Goal: Task Accomplishment & Management: Use online tool/utility

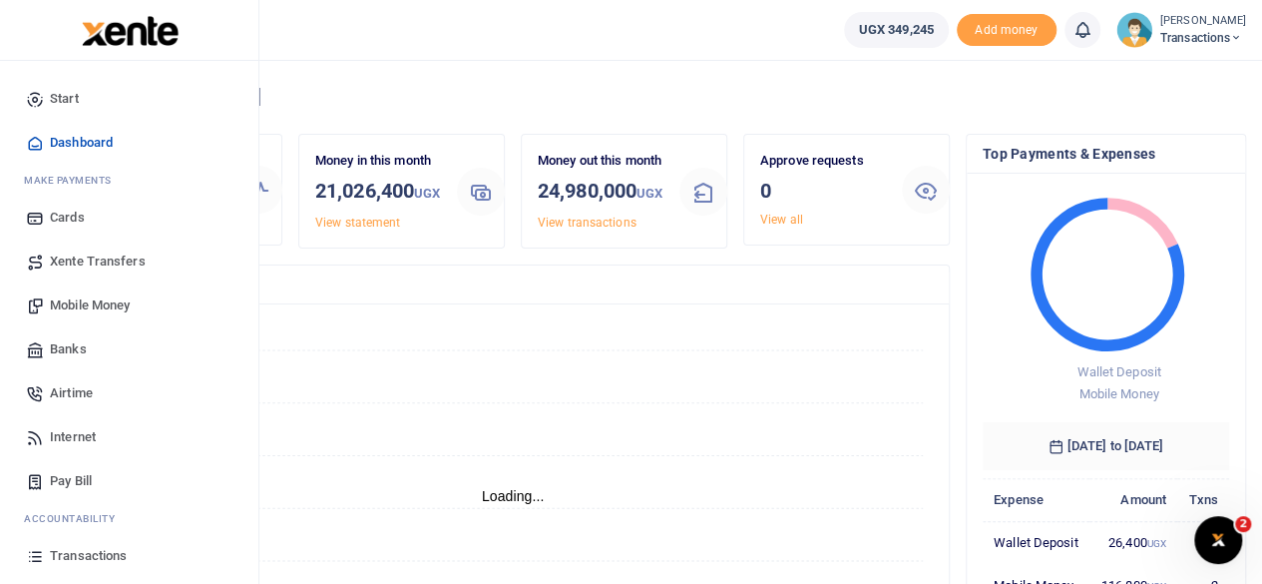
click at [94, 290] on link "Mobile Money" at bounding box center [129, 305] width 226 height 44
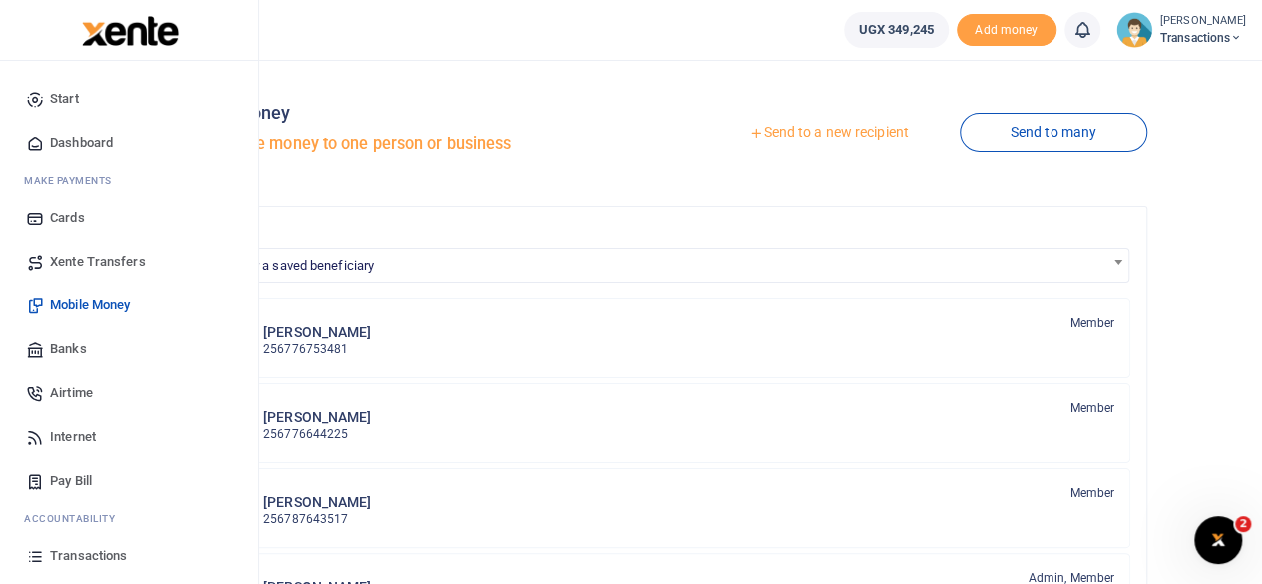
scroll to position [128, 0]
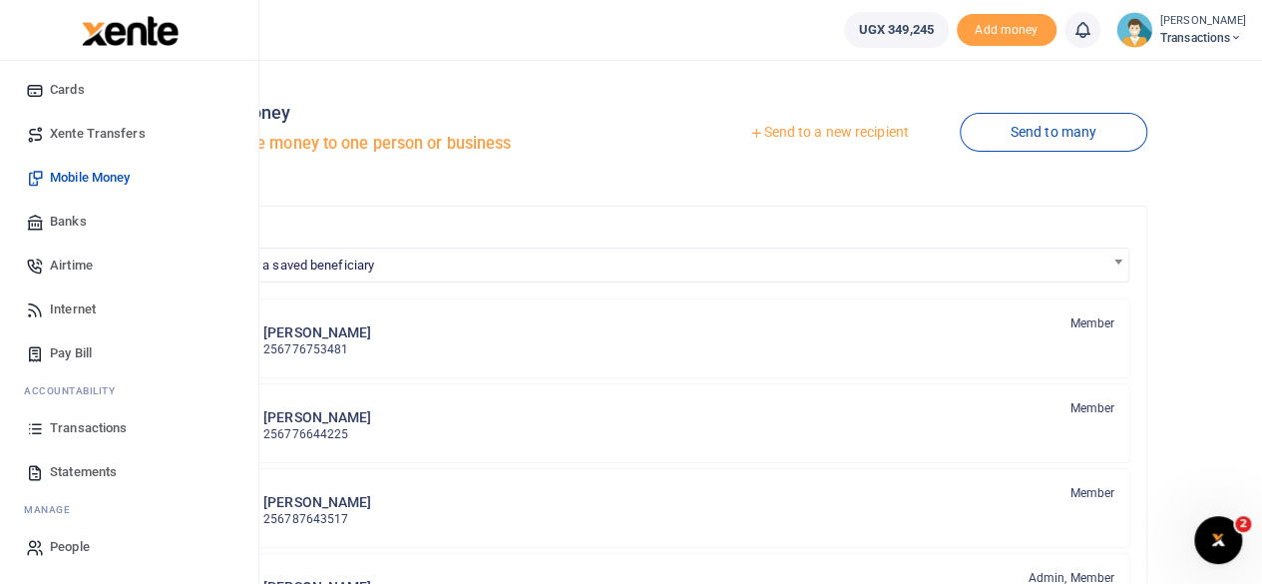
click at [79, 470] on span "Statements" at bounding box center [83, 472] width 67 height 20
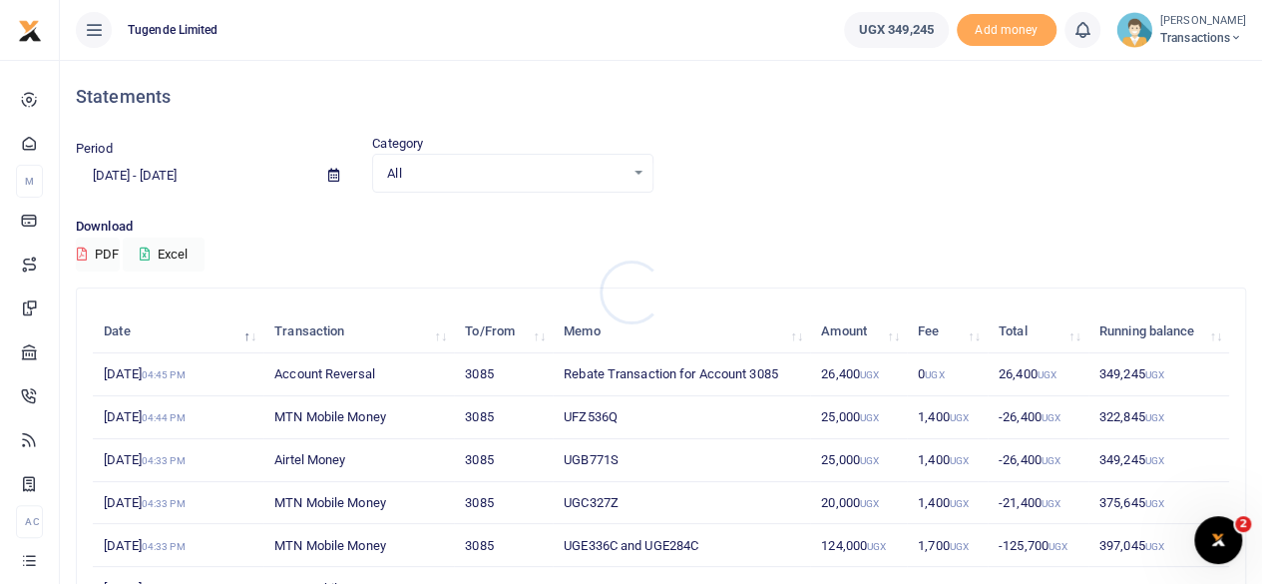
click at [330, 175] on div at bounding box center [631, 292] width 1262 height 584
click at [330, 175] on icon at bounding box center [333, 175] width 11 height 13
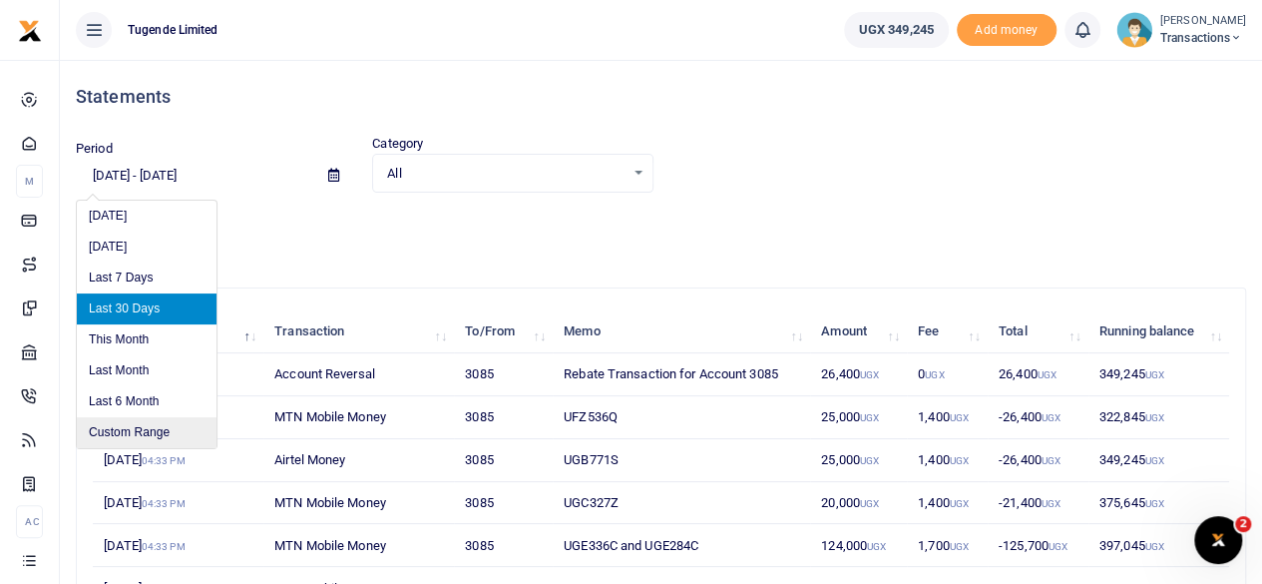
click at [126, 424] on li "Custom Range" at bounding box center [147, 432] width 140 height 31
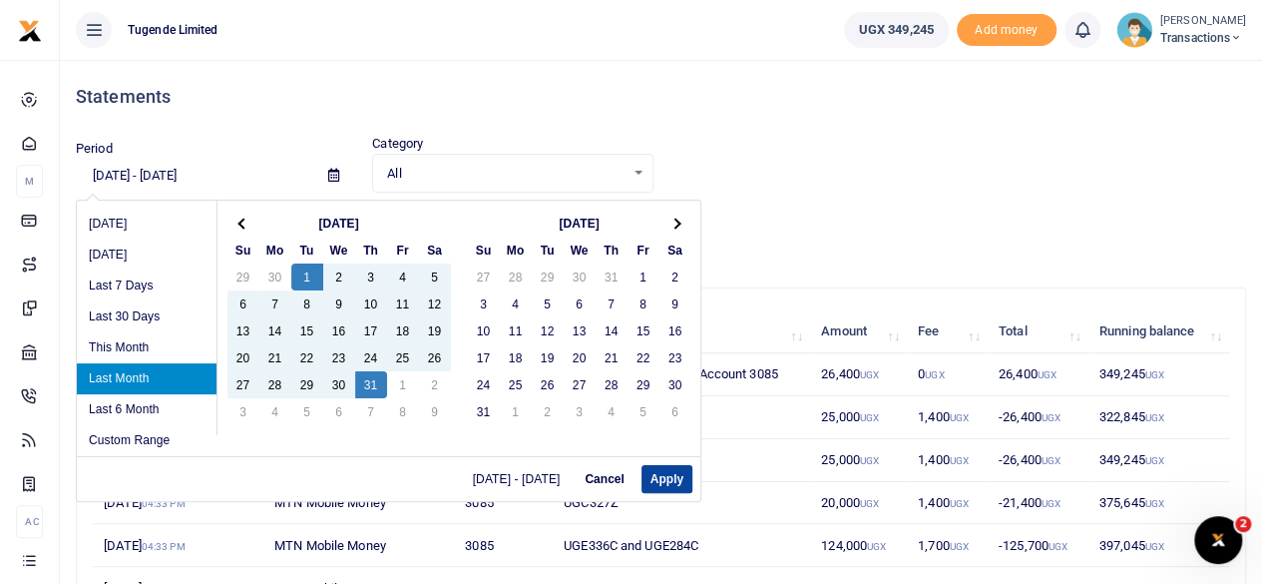
click at [653, 474] on button "Apply" at bounding box center [666, 479] width 51 height 28
type input "[DATE] - [DATE]"
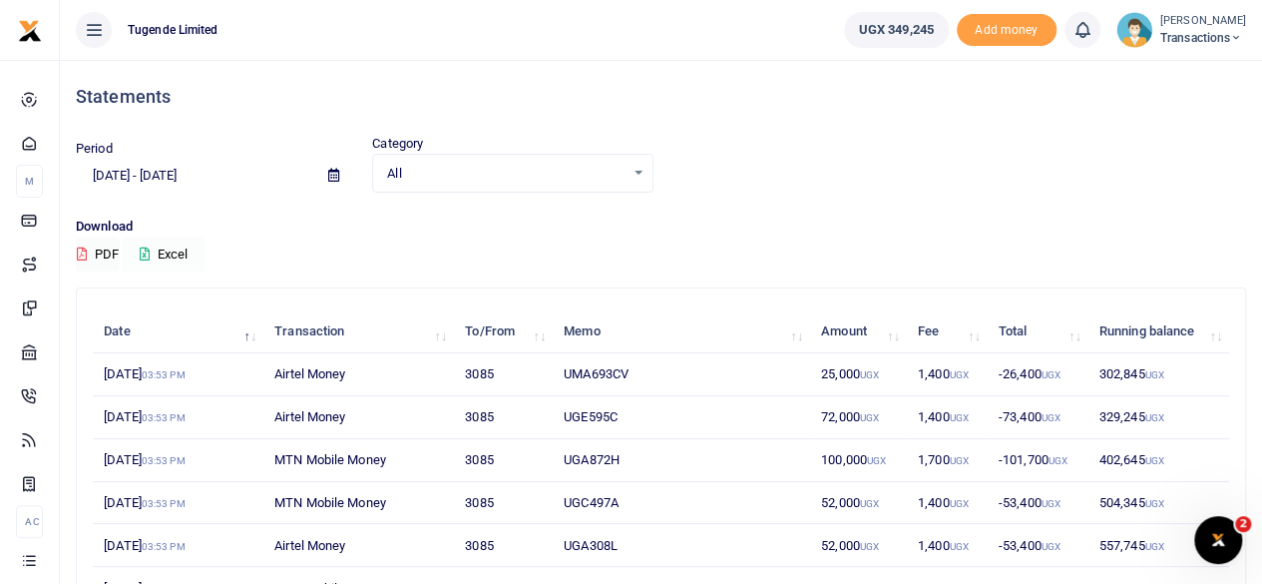
click at [182, 256] on button "Excel" at bounding box center [164, 254] width 82 height 34
